Goal: Check status: Check status

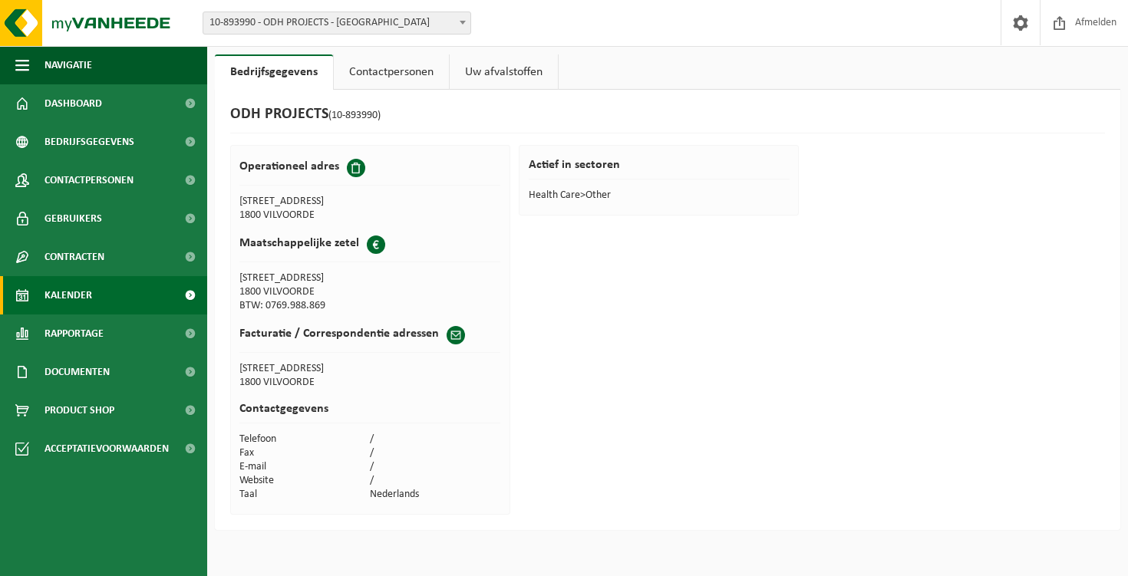
click at [107, 302] on link "Kalender" at bounding box center [103, 295] width 207 height 38
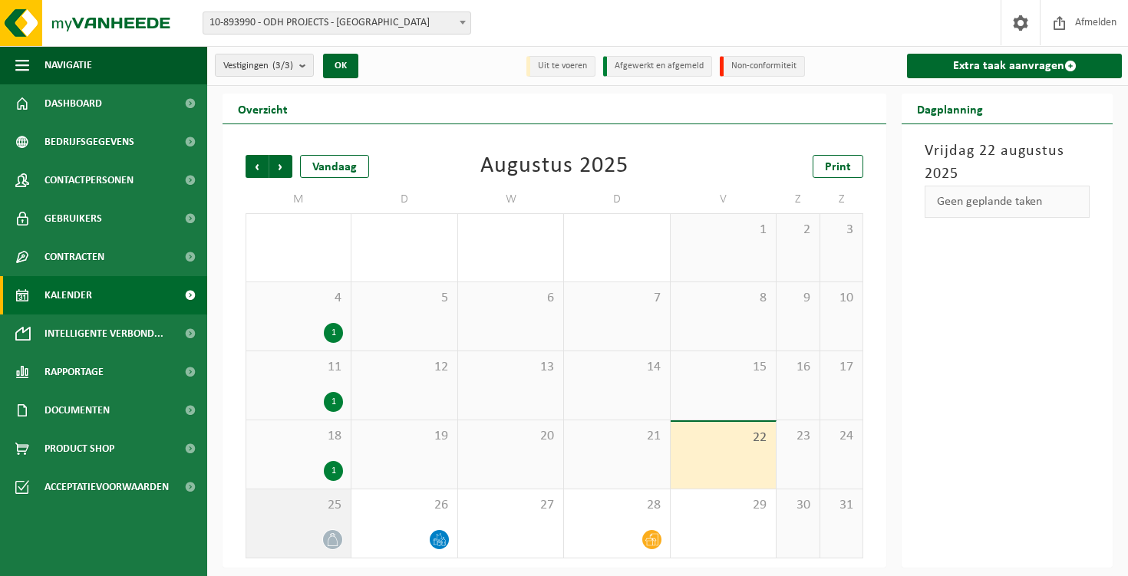
click at [330, 540] on icon at bounding box center [332, 539] width 13 height 13
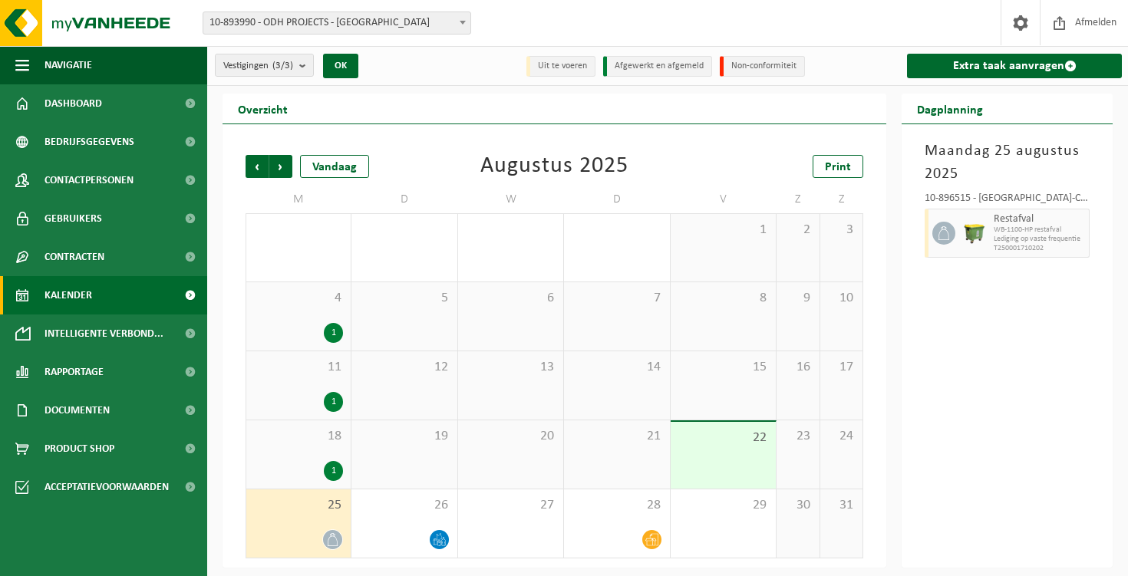
click at [343, 543] on div "25" at bounding box center [298, 524] width 104 height 68
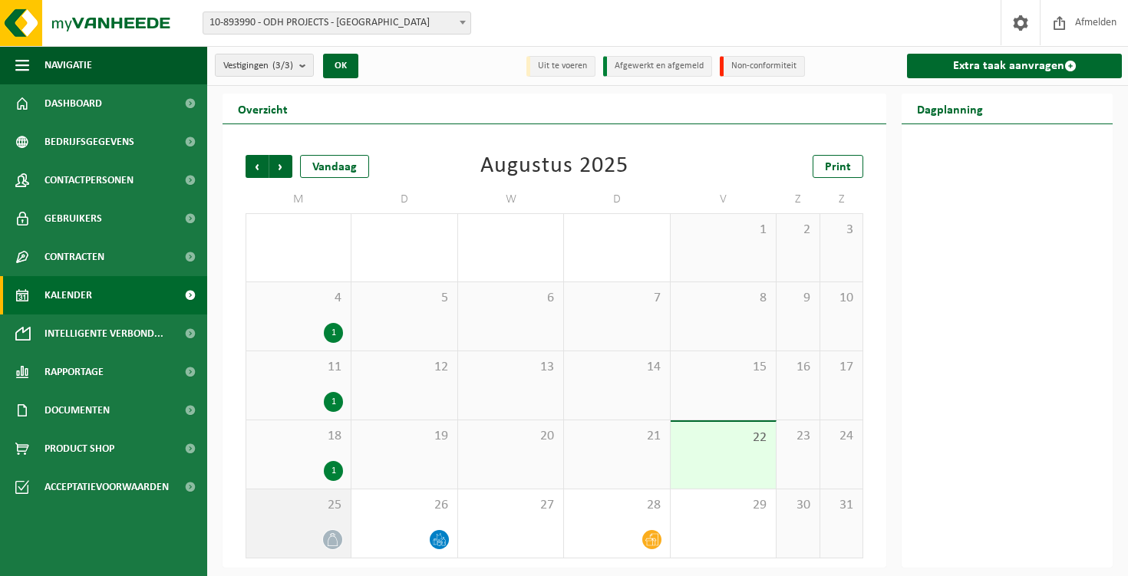
click at [335, 545] on icon at bounding box center [332, 539] width 13 height 13
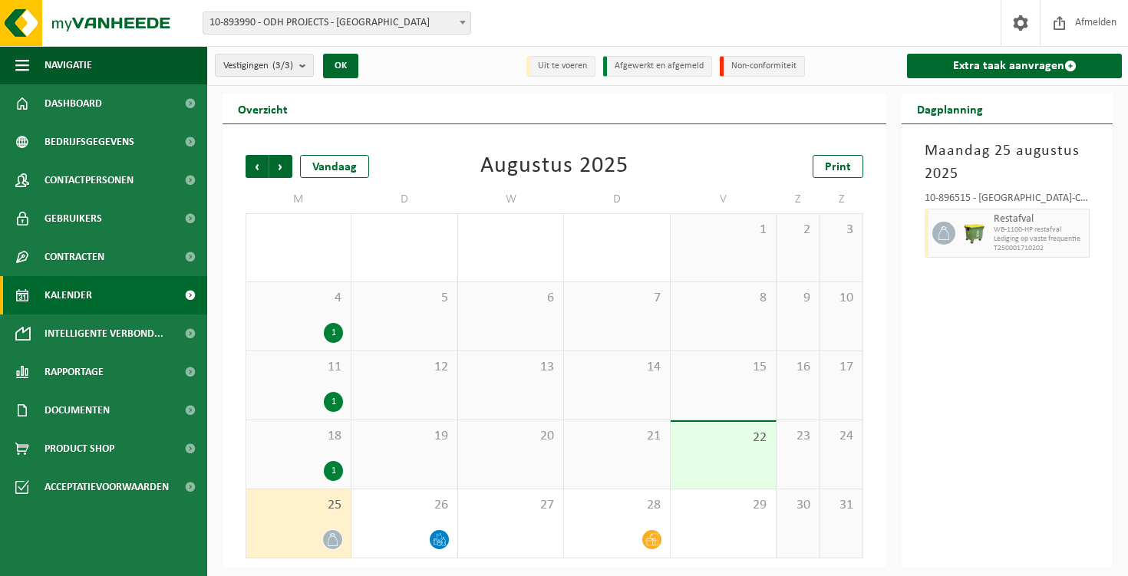
click at [330, 527] on div "25" at bounding box center [298, 524] width 104 height 68
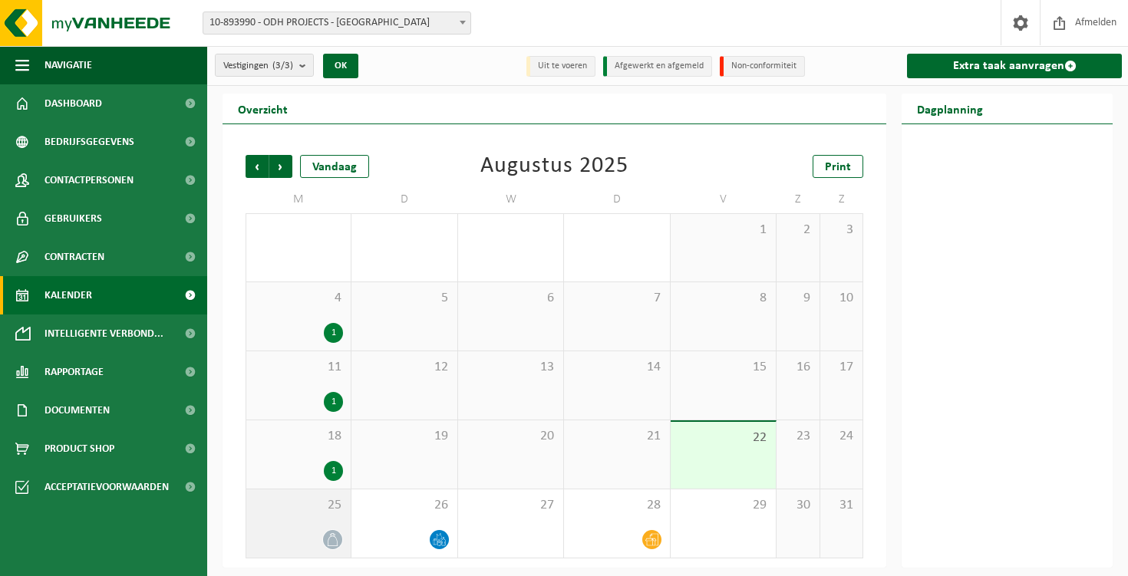
click at [287, 512] on span "25" at bounding box center [298, 505] width 89 height 17
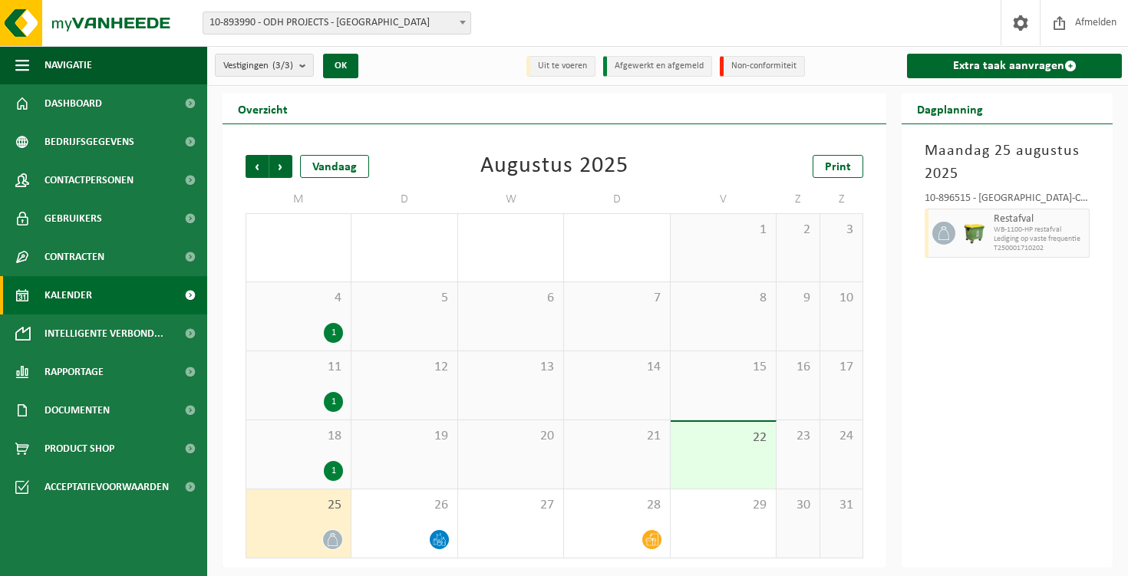
click at [1034, 223] on span "Restafval" at bounding box center [1039, 219] width 91 height 12
click at [1032, 236] on span "Lediging op vaste frequentie" at bounding box center [1039, 239] width 91 height 9
click at [88, 255] on span "Contracten" at bounding box center [75, 257] width 60 height 38
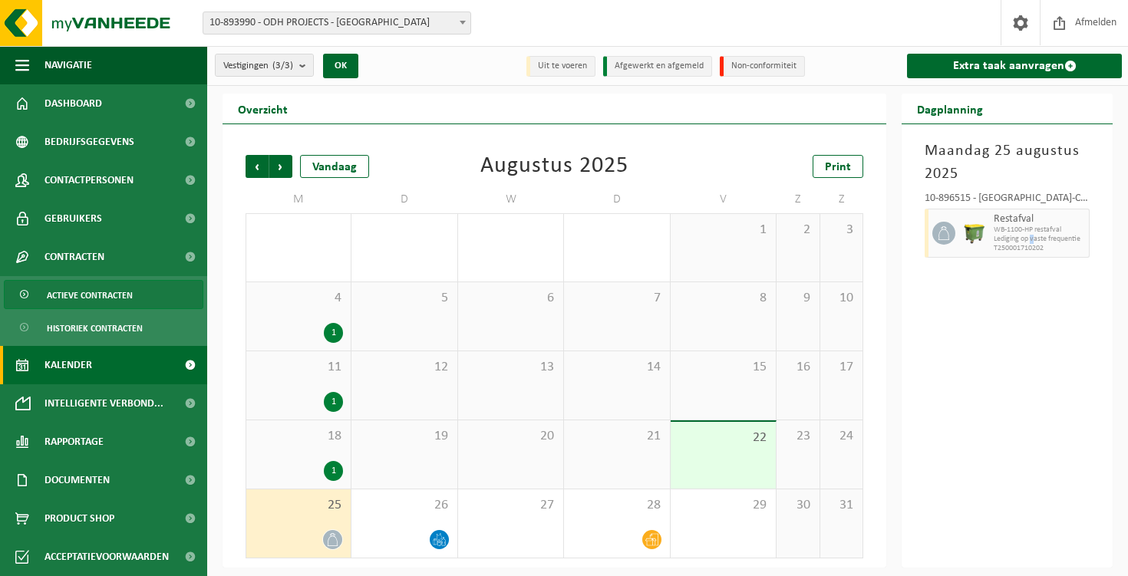
click at [135, 300] on link "Actieve contracten" at bounding box center [104, 294] width 200 height 29
